Goal: Information Seeking & Learning: Find specific fact

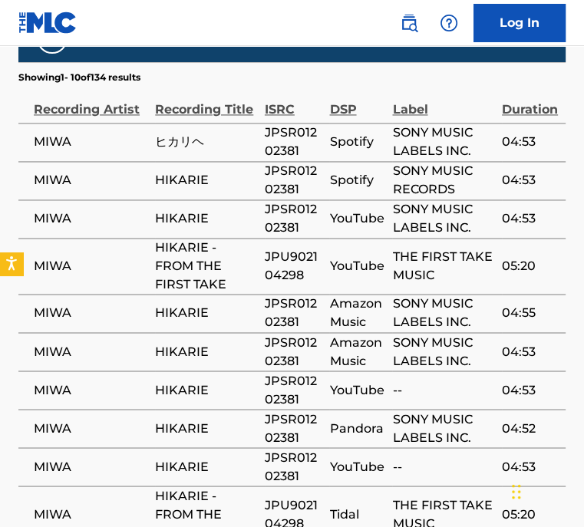
scroll to position [1427, 0]
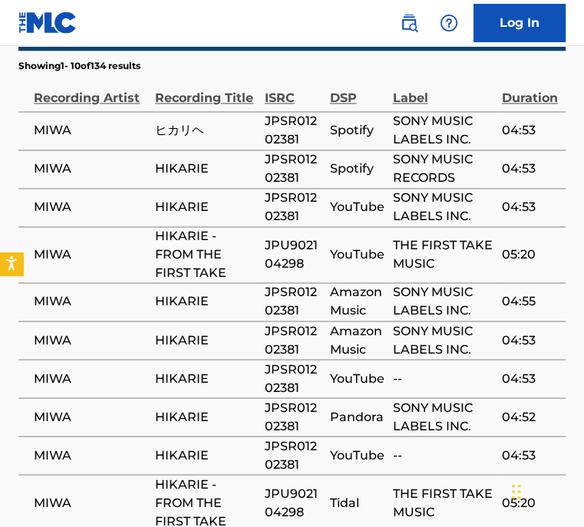
click at [283, 150] on span "JPSR01202381" at bounding box center [294, 168] width 58 height 37
copy span "JPSR01202381"
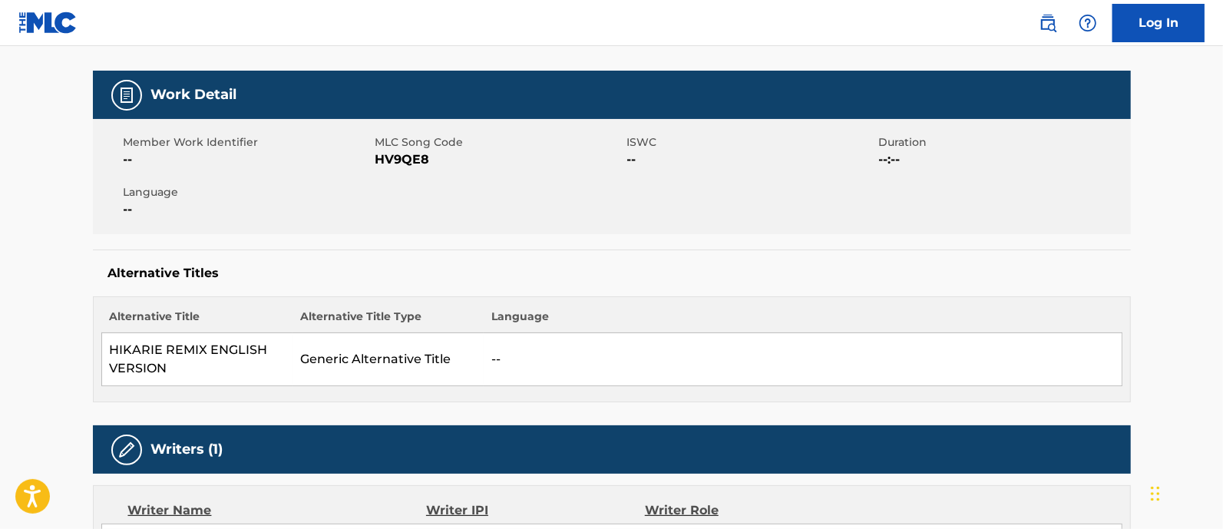
scroll to position [207, 0]
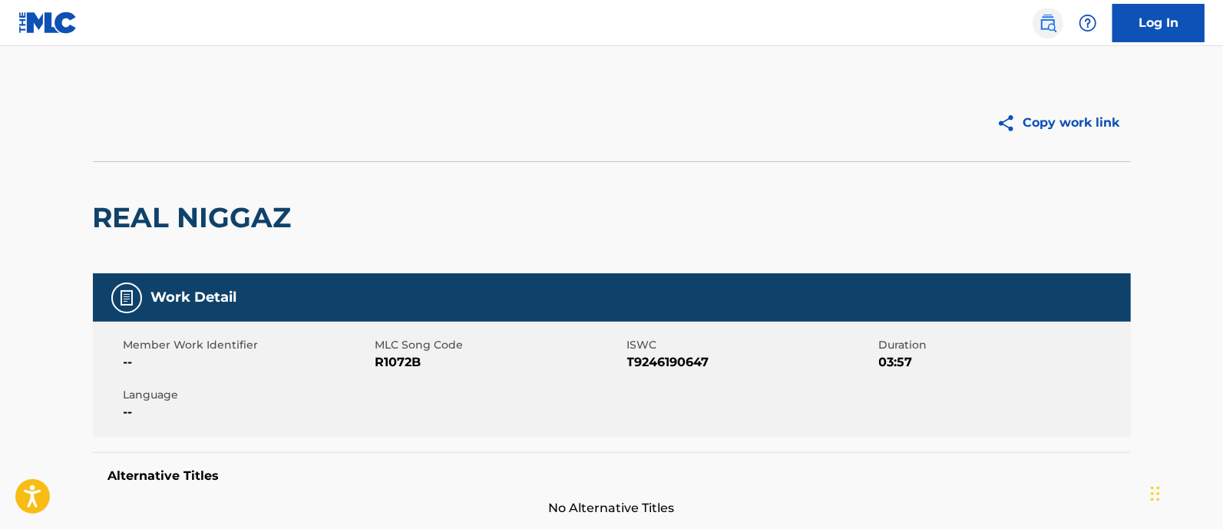
click at [1053, 15] on img at bounding box center [1048, 23] width 18 height 18
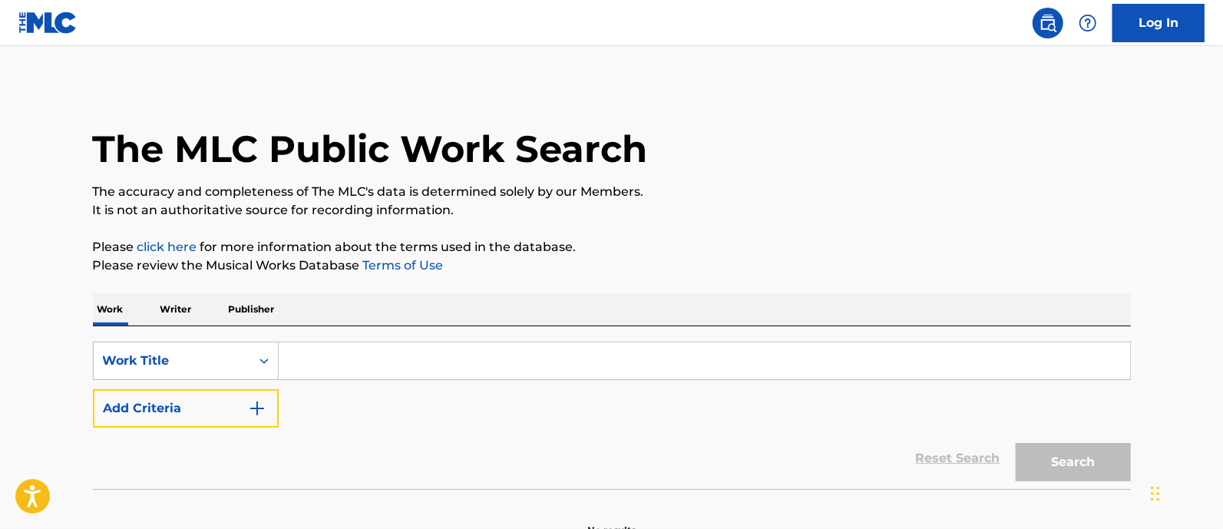
drag, startPoint x: 210, startPoint y: 401, endPoint x: 353, endPoint y: 355, distance: 150.8
click at [353, 355] on div "SearchWithCriteria88a8662e-64ee-46b4-a3aa-0a58bfe11e73 Work Title Add Criteria" at bounding box center [612, 385] width 1038 height 86
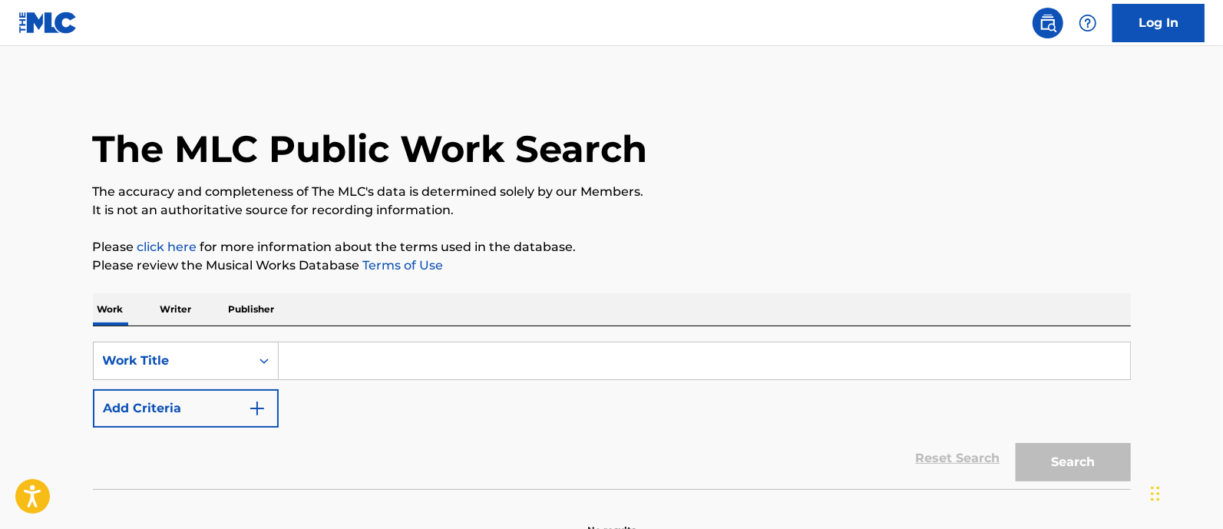
click at [353, 355] on input "Search Form" at bounding box center [705, 360] width 852 height 37
type input "f"
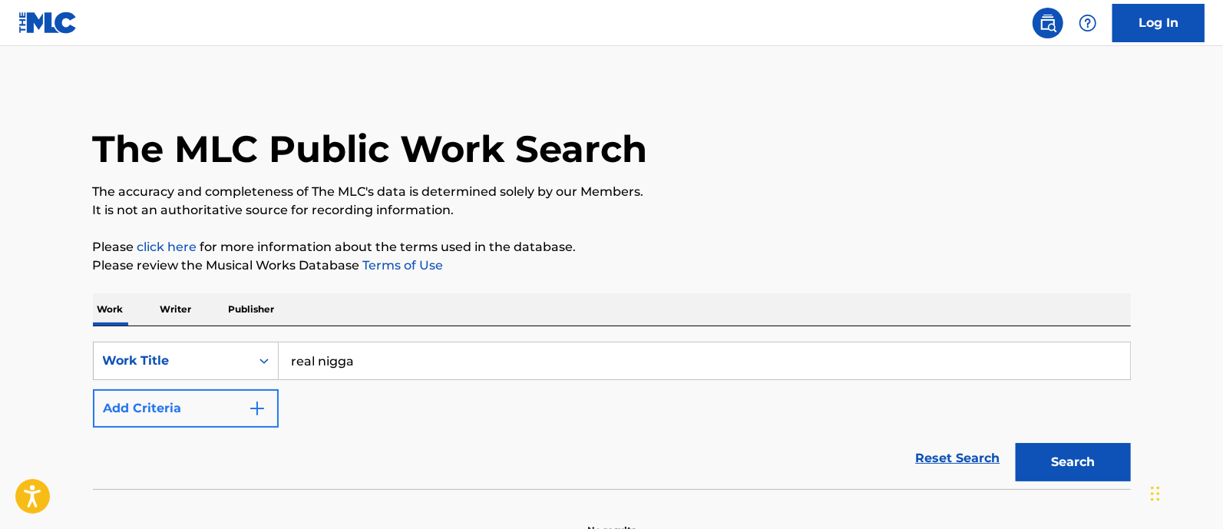
type input "real niggas"
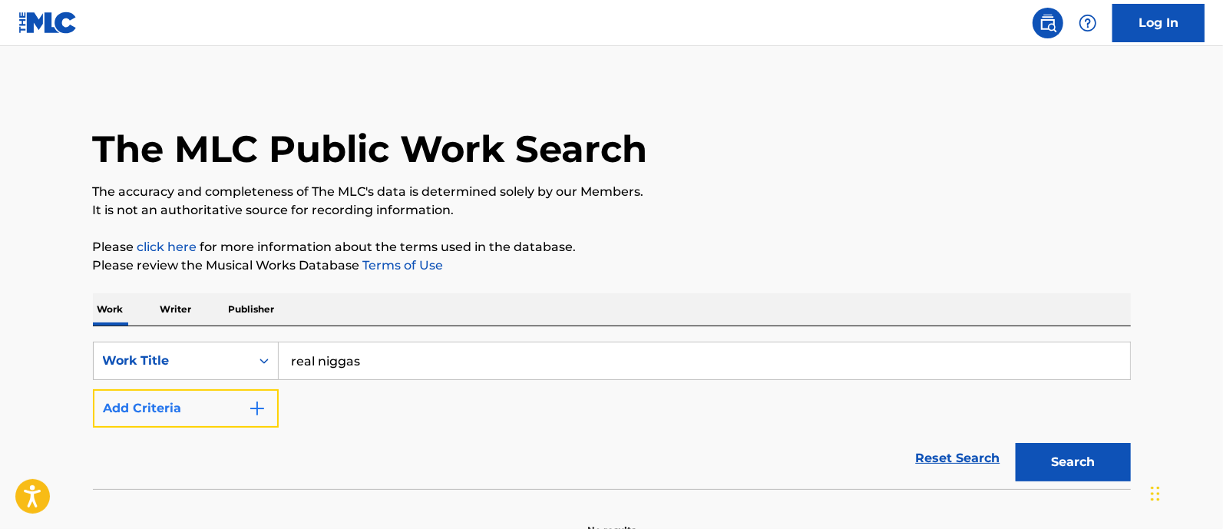
click at [189, 420] on button "Add Criteria" at bounding box center [186, 408] width 186 height 38
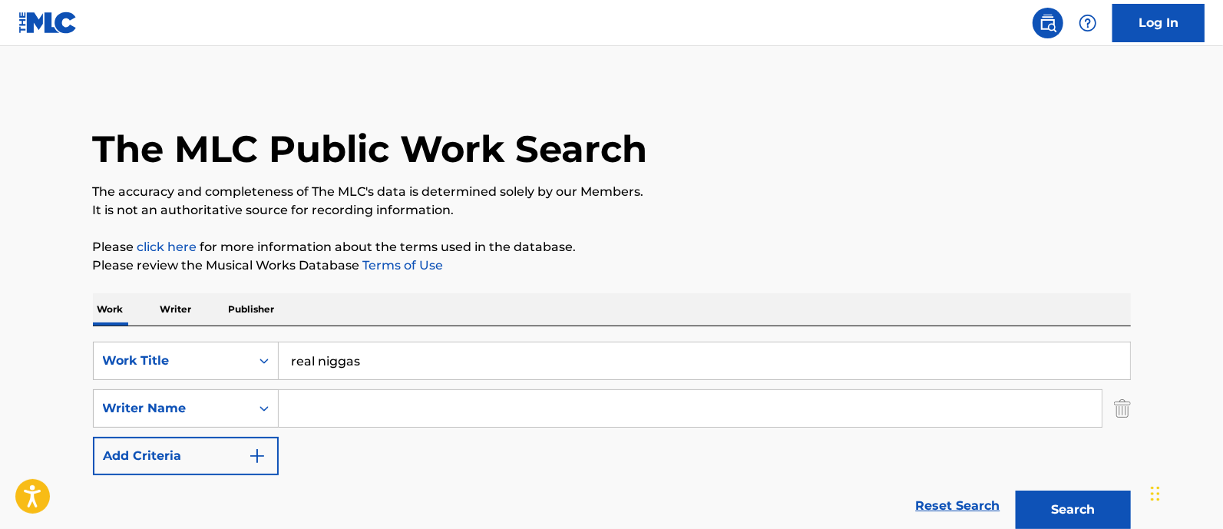
click at [303, 423] on input "Search Form" at bounding box center [690, 408] width 823 height 37
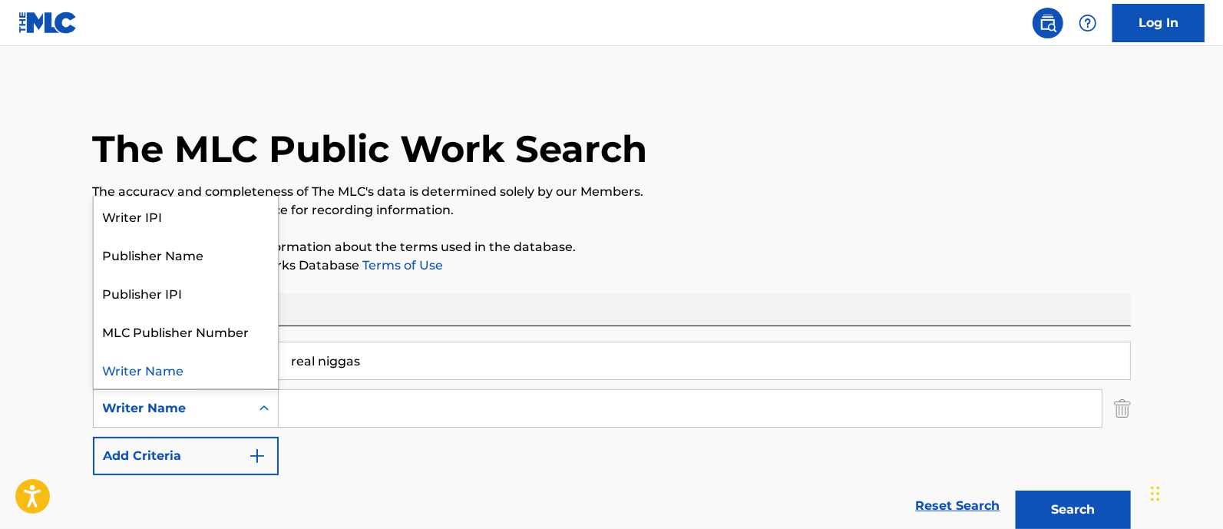
click at [172, 414] on div "Writer Name" at bounding box center [172, 408] width 138 height 18
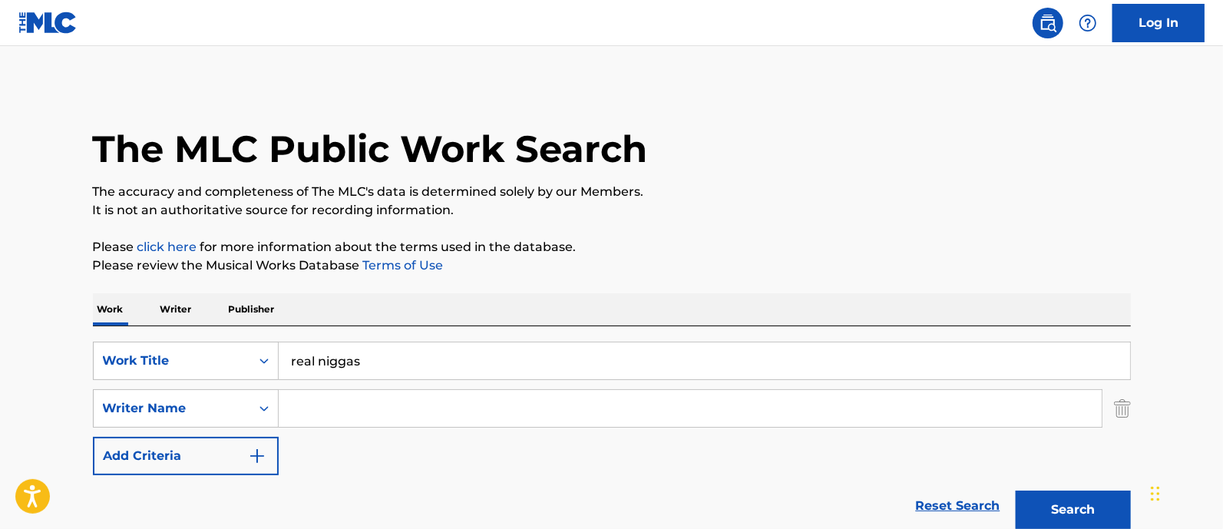
click at [311, 408] on input "Search Form" at bounding box center [690, 408] width 823 height 37
paste input "Spragga Benz"
click at [1016, 491] on button "Search" at bounding box center [1073, 510] width 115 height 38
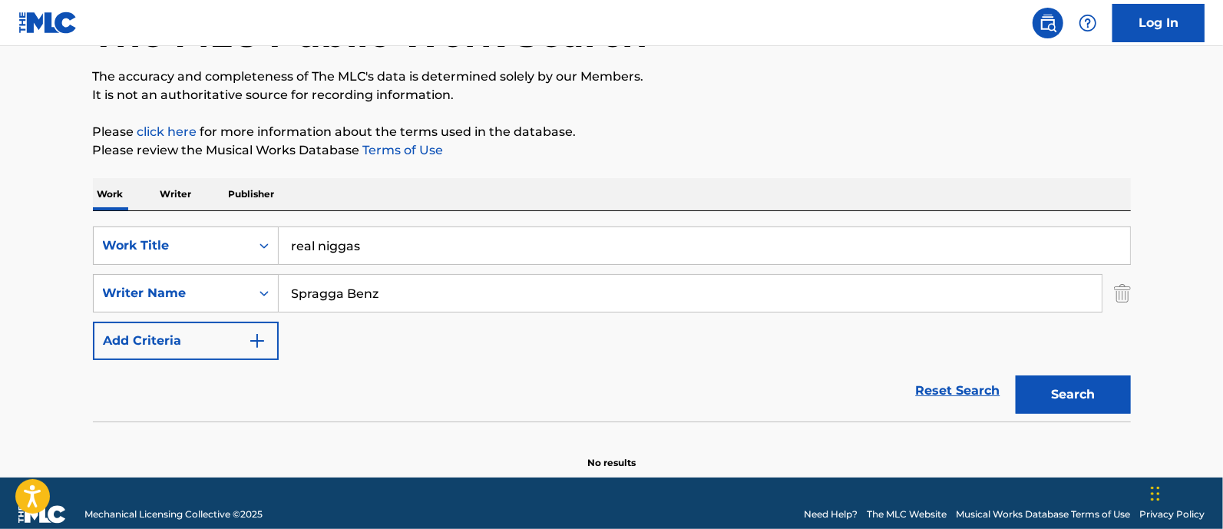
click at [385, 278] on input "Spragga Benz" at bounding box center [690, 293] width 823 height 37
type input "[PERSON_NAME]"
click at [1016, 375] on button "Search" at bounding box center [1073, 394] width 115 height 38
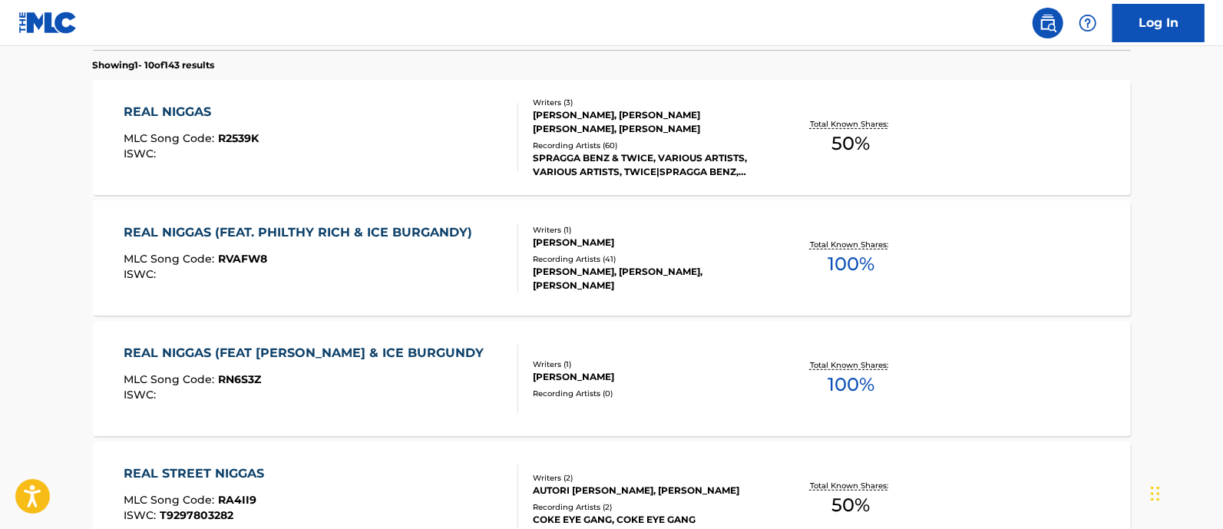
scroll to position [488, 0]
click at [444, 158] on div "REAL NIGGAS MLC Song Code : R2539K ISWC :" at bounding box center [321, 136] width 395 height 69
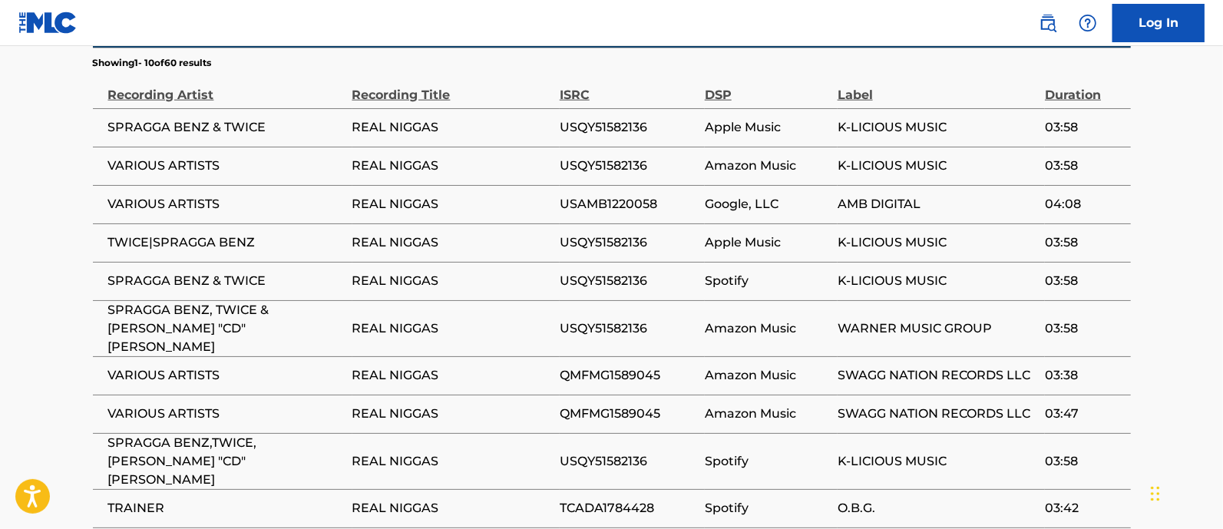
scroll to position [1110, 0]
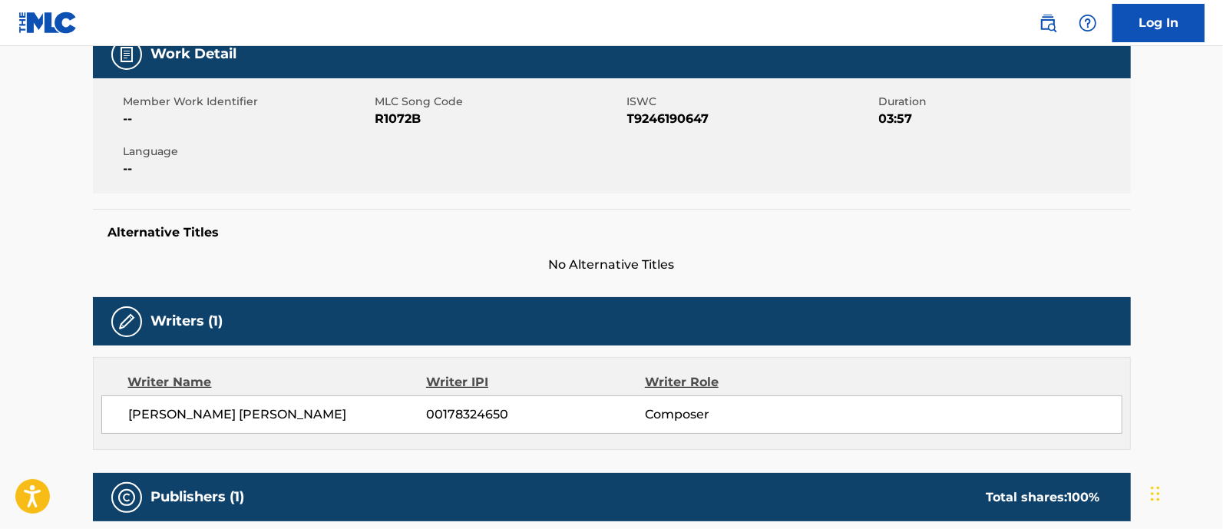
scroll to position [278, 0]
